Goal: Information Seeking & Learning: Learn about a topic

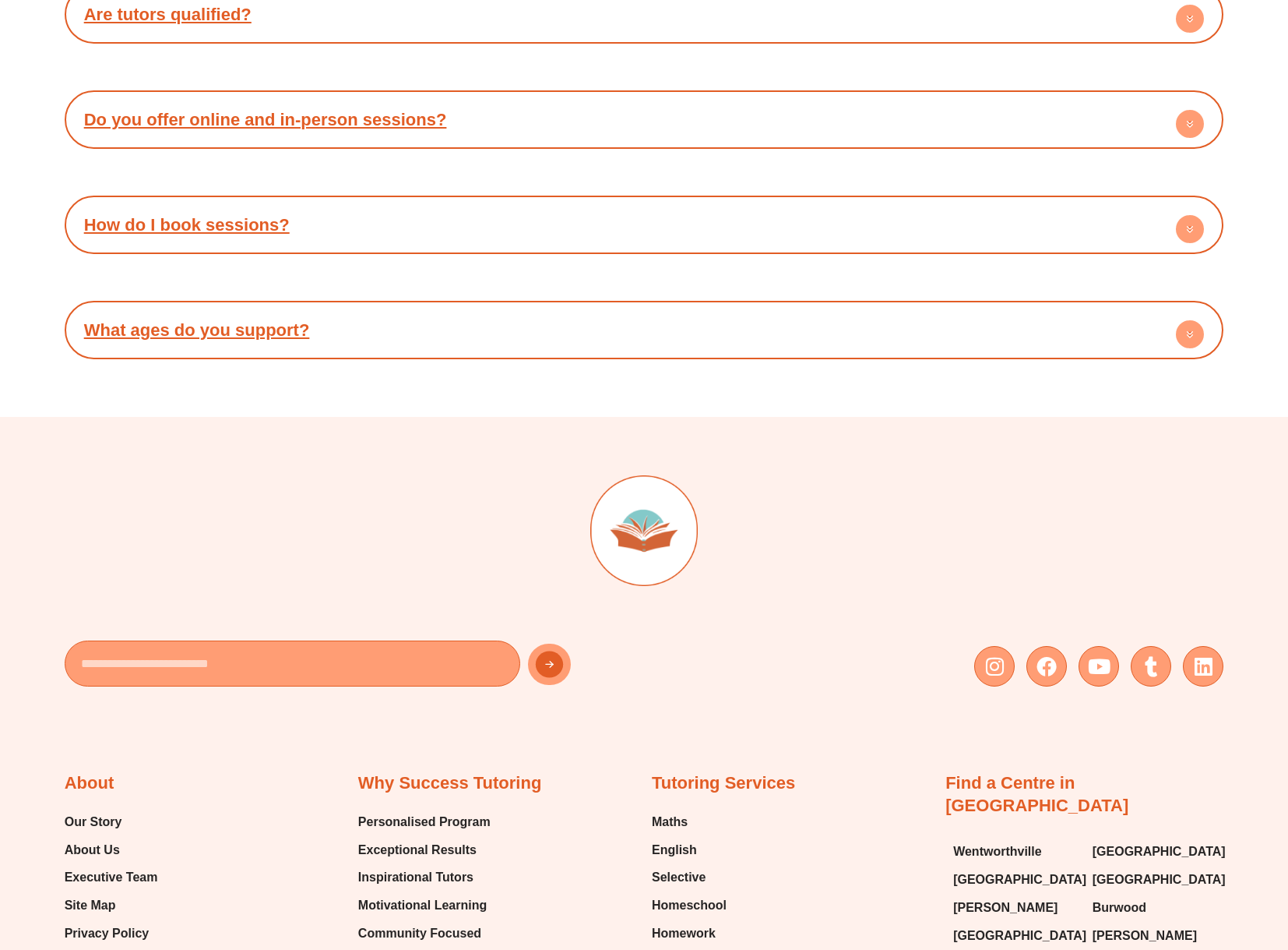
scroll to position [6299, 0]
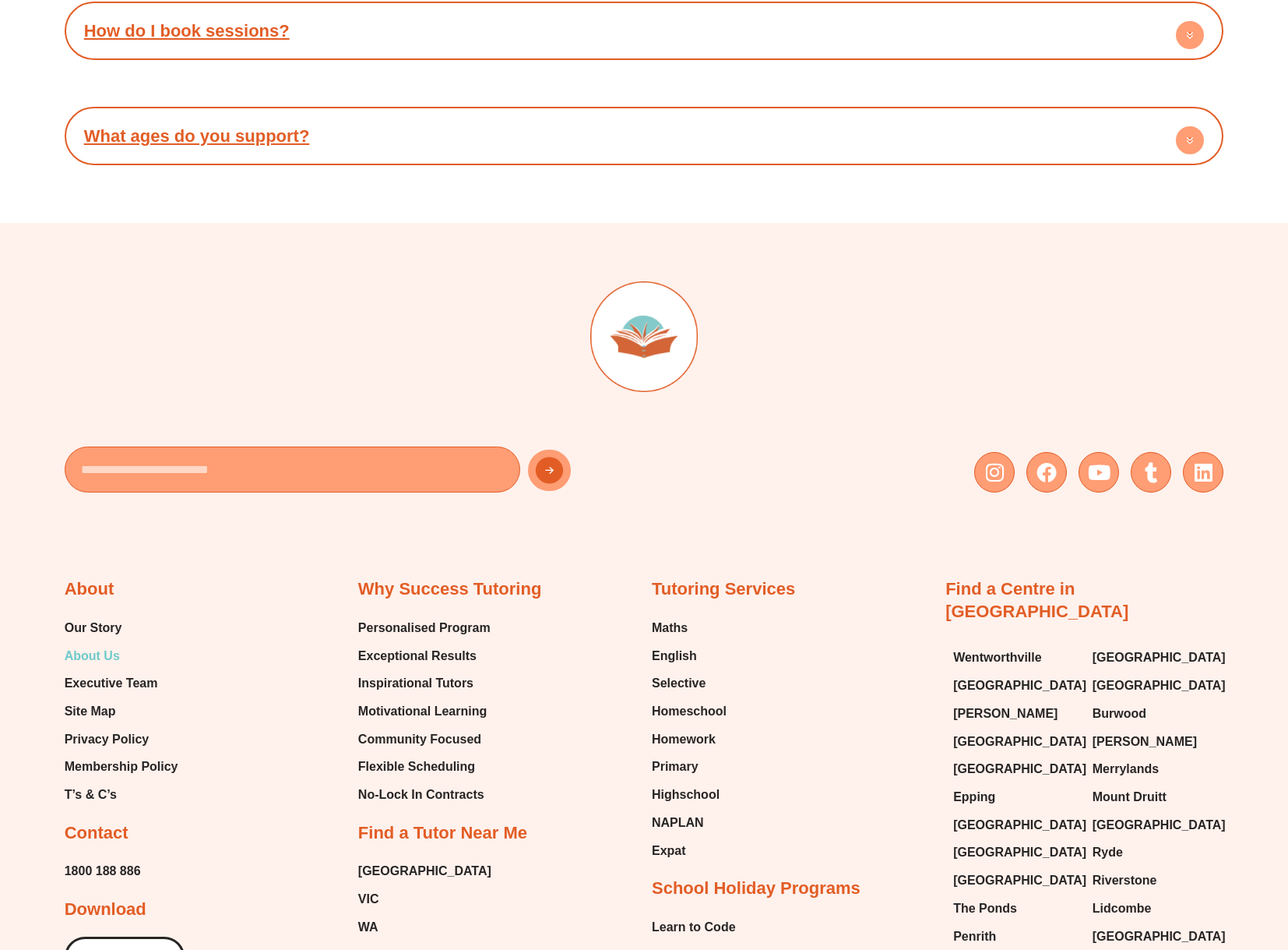
click at [71, 644] on span "About Us" at bounding box center [92, 656] width 56 height 24
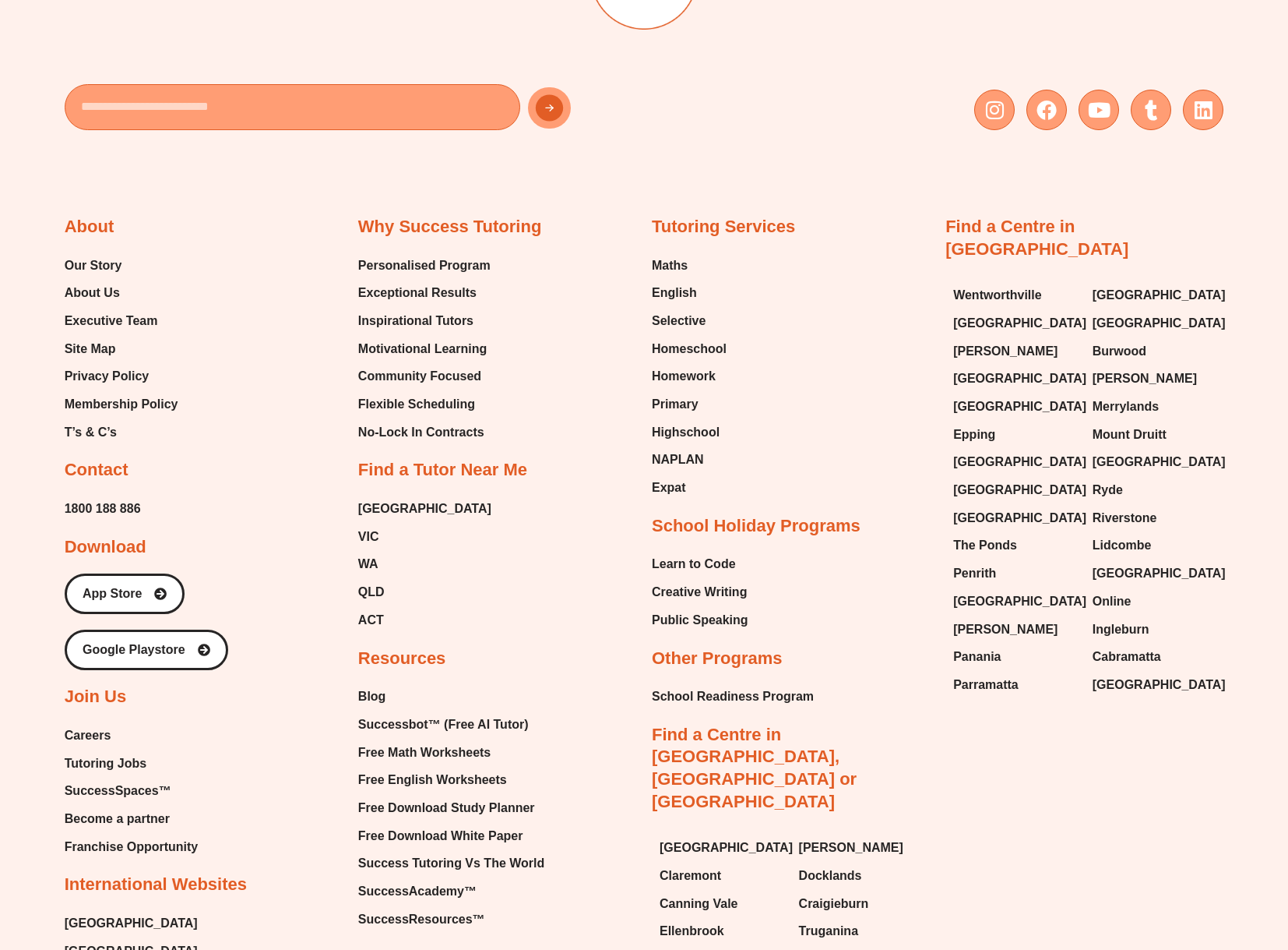
scroll to position [3346, 0]
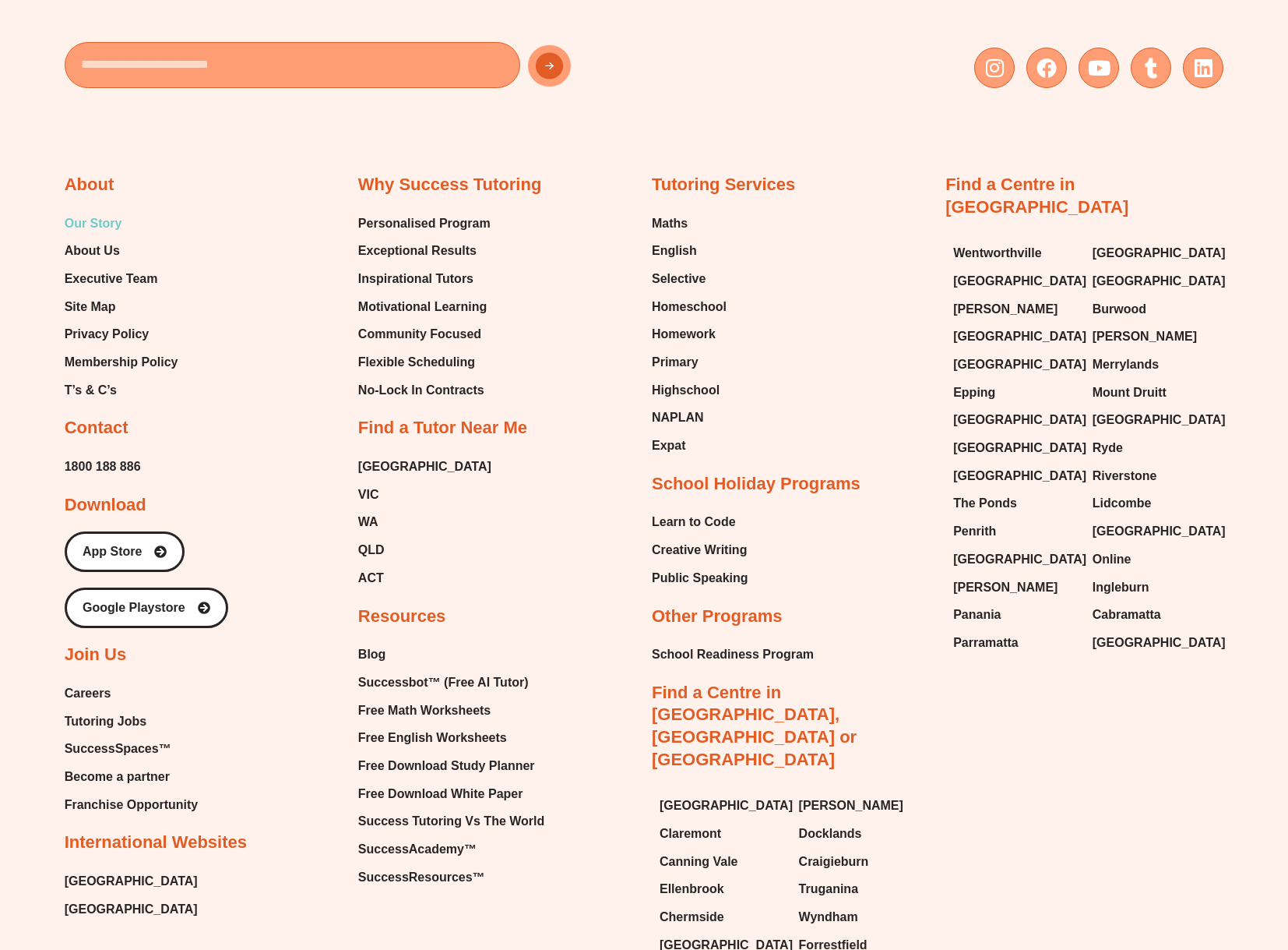
click at [88, 216] on span "Our Story" at bounding box center [93, 223] width 58 height 24
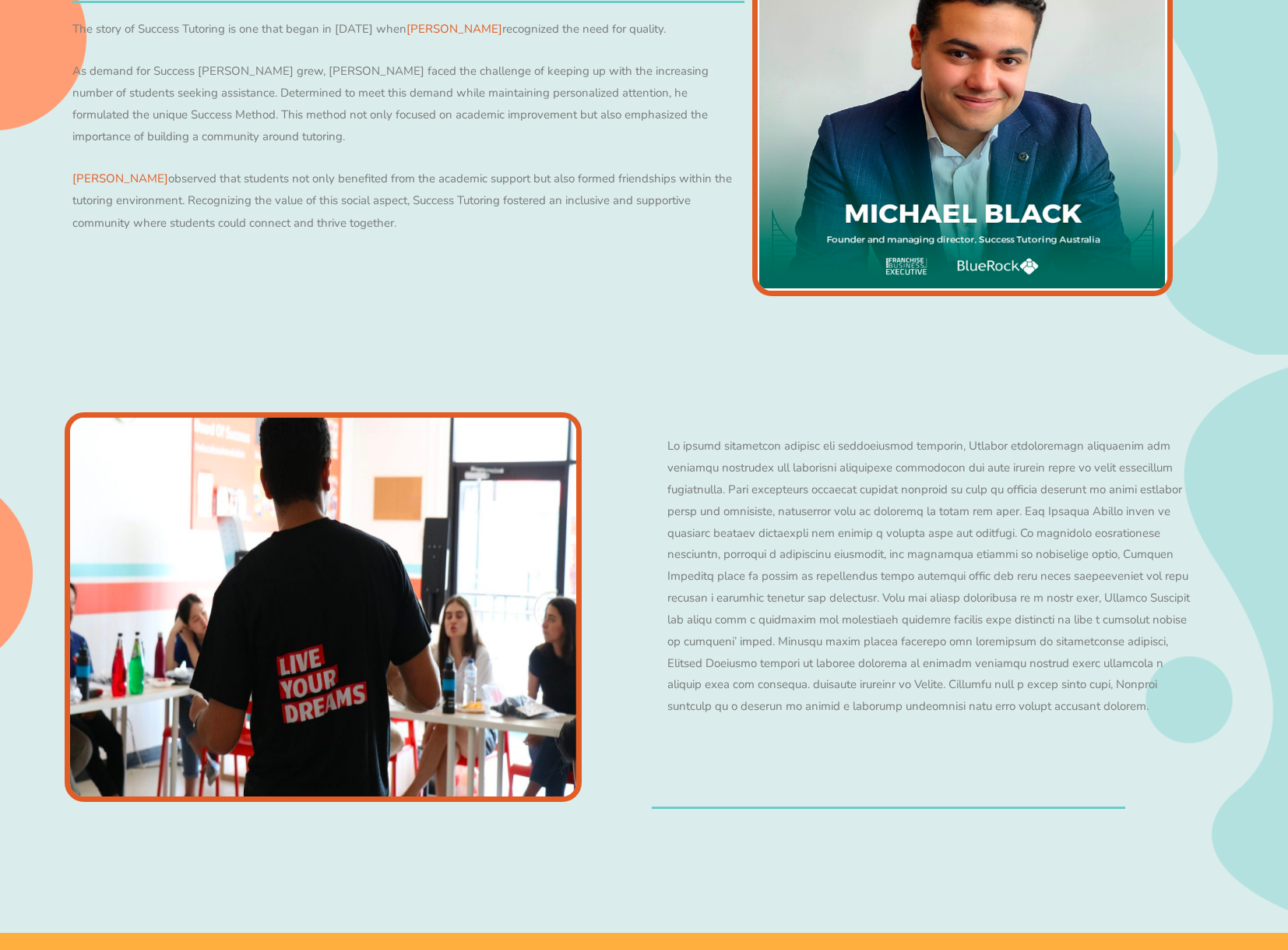
scroll to position [456, 0]
